Goal: Check status: Check status

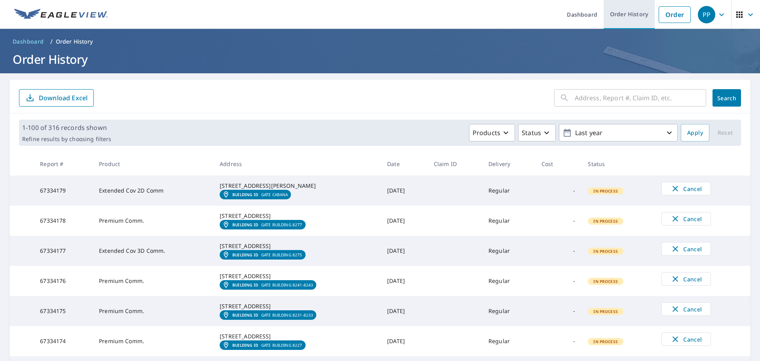
click at [620, 13] on link "Order History" at bounding box center [629, 14] width 51 height 29
click at [580, 16] on link "Dashboard" at bounding box center [582, 14] width 43 height 29
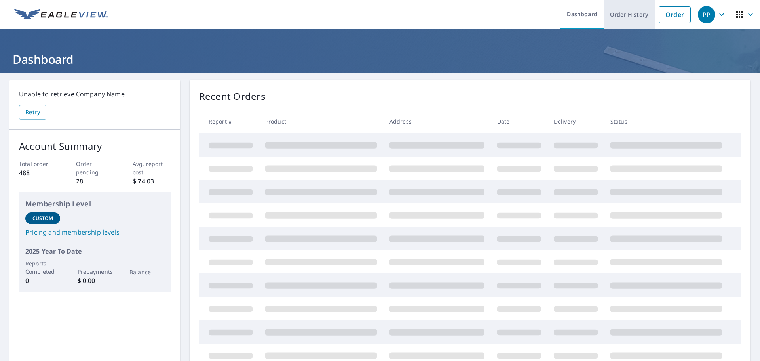
click at [637, 19] on link "Order History" at bounding box center [629, 14] width 51 height 29
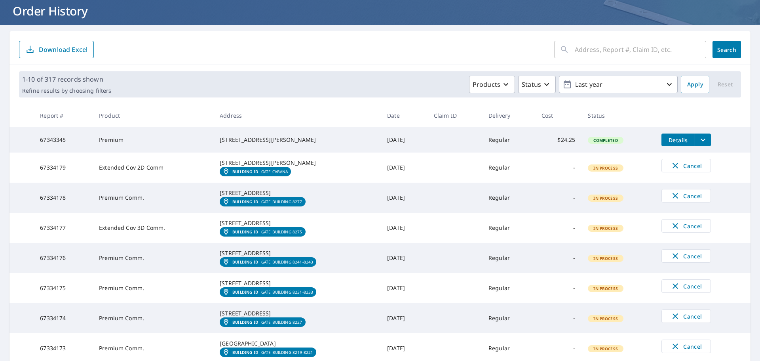
scroll to position [46, 0]
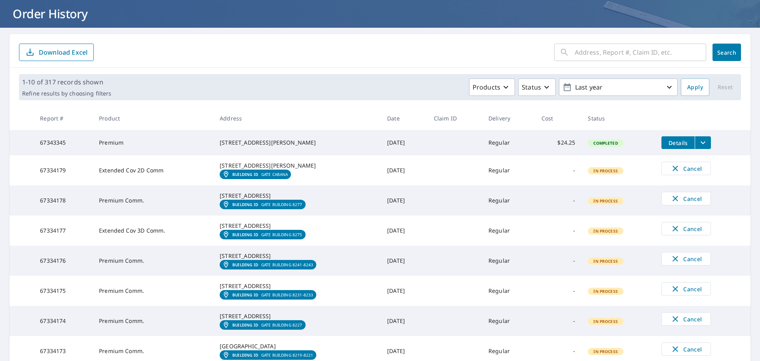
drag, startPoint x: 210, startPoint y: 139, endPoint x: 271, endPoint y: 148, distance: 61.2
click at [271, 148] on td "[STREET_ADDRESS][PERSON_NAME]" at bounding box center [296, 142] width 167 height 25
copy div "[STREET_ADDRESS][PERSON_NAME]"
click at [668, 143] on span "Details" at bounding box center [678, 143] width 24 height 8
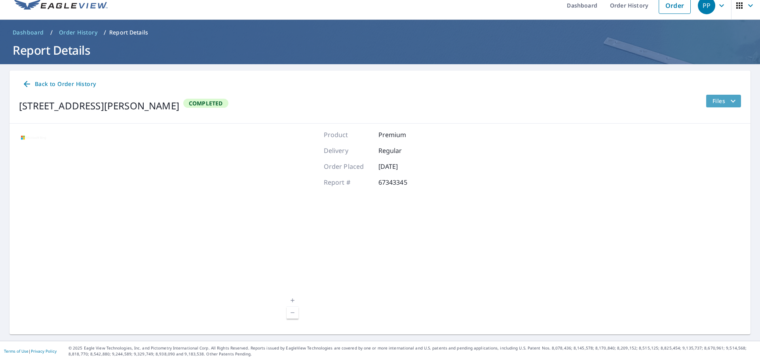
click at [716, 103] on span "Files" at bounding box center [725, 101] width 25 height 10
